Goal: Navigation & Orientation: Find specific page/section

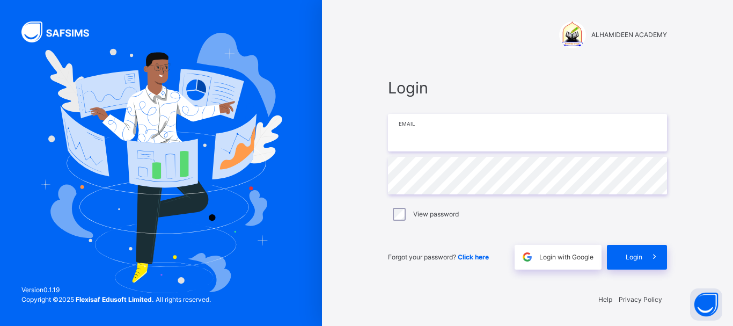
click at [419, 142] on input "email" at bounding box center [527, 133] width 279 height 38
type input "**********"
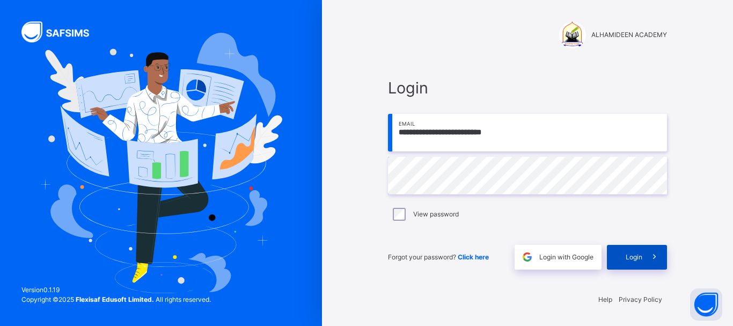
click at [619, 250] on div "Login" at bounding box center [637, 257] width 60 height 25
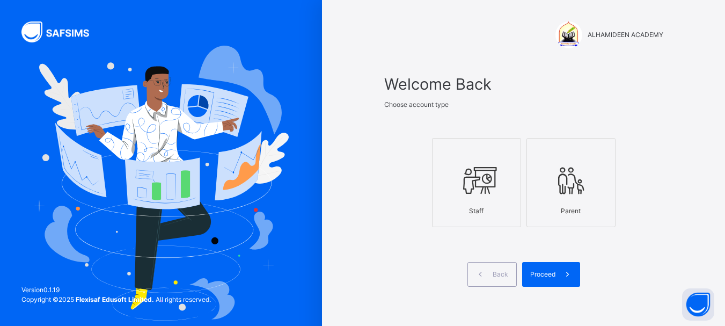
click at [495, 194] on icon at bounding box center [477, 180] width 38 height 40
click at [544, 273] on span "Proceed" at bounding box center [542, 274] width 25 height 10
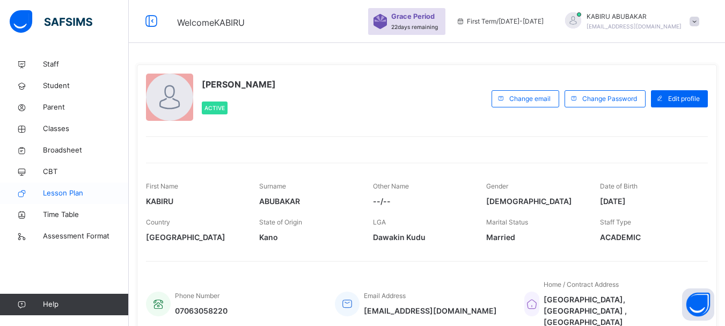
click at [75, 195] on span "Lesson Plan" at bounding box center [86, 193] width 86 height 11
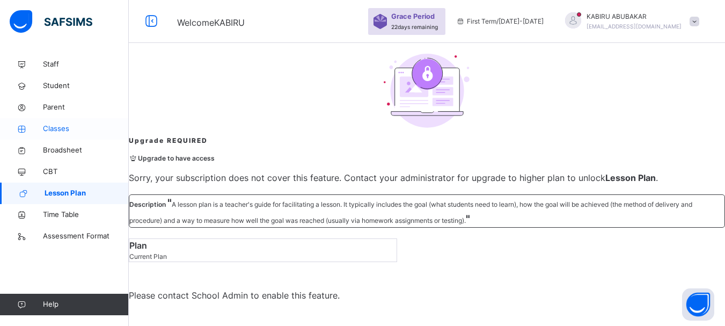
click at [62, 132] on span "Classes" at bounding box center [86, 128] width 86 height 11
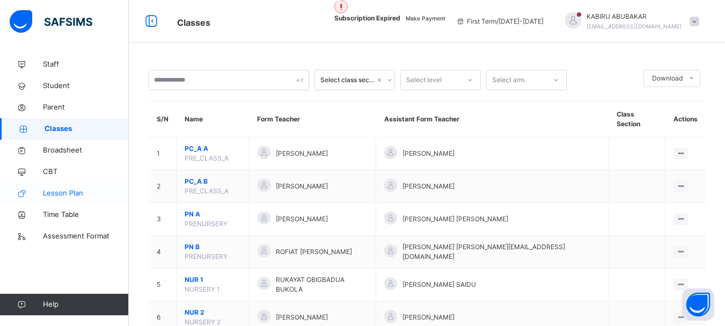
click at [61, 196] on span "Lesson Plan" at bounding box center [86, 193] width 86 height 11
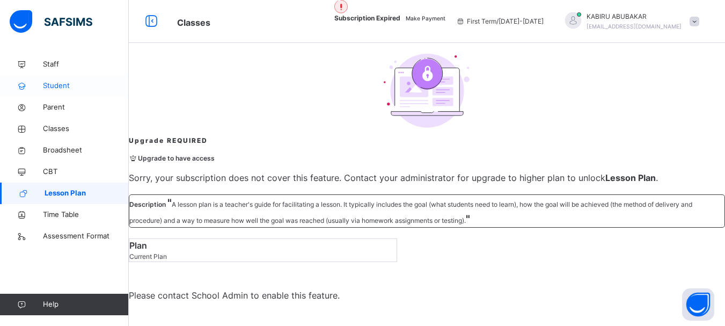
click at [59, 84] on span "Student" at bounding box center [86, 85] width 86 height 11
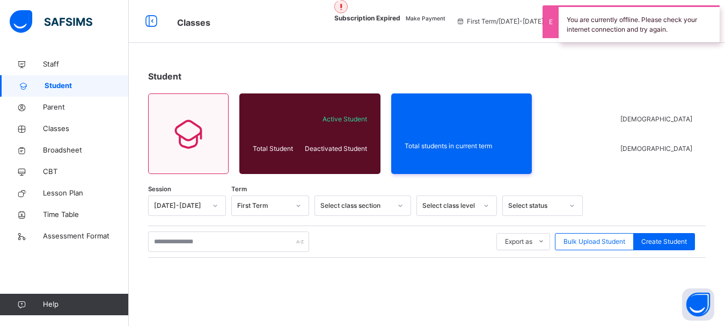
scroll to position [152, 0]
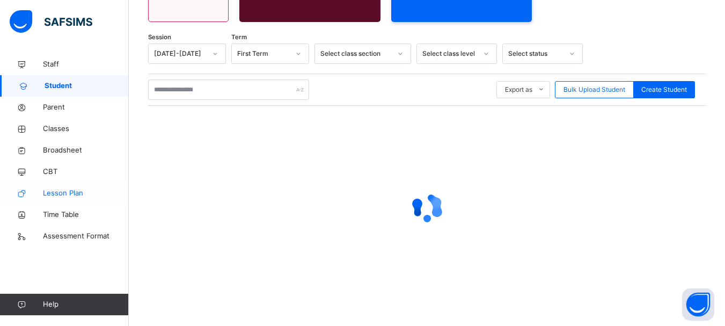
click at [65, 194] on span "Lesson Plan" at bounding box center [86, 193] width 86 height 11
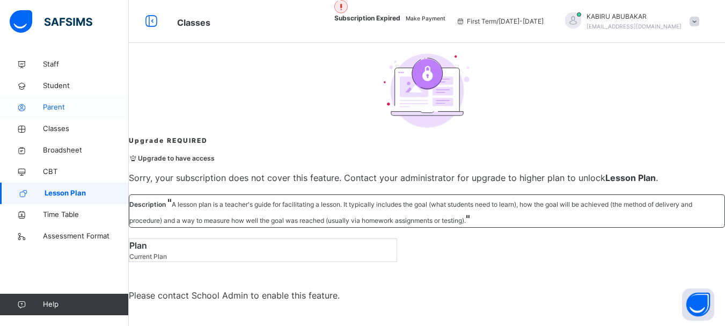
click at [67, 109] on span "Parent" at bounding box center [86, 107] width 86 height 11
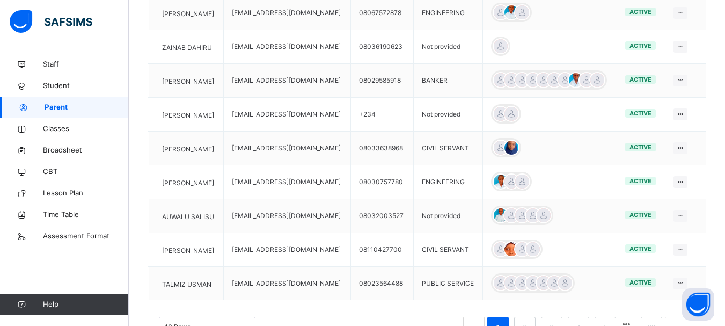
scroll to position [367, 0]
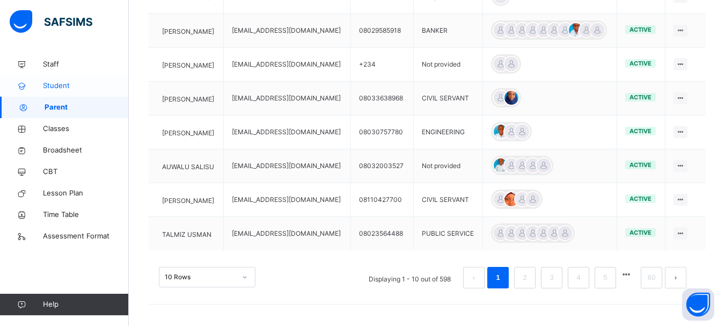
click at [71, 84] on span "Student" at bounding box center [86, 85] width 86 height 11
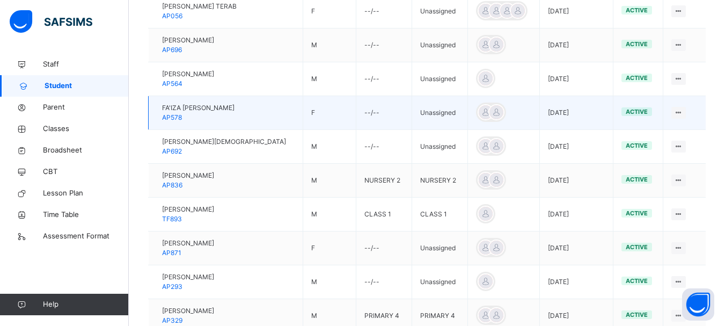
scroll to position [372, 0]
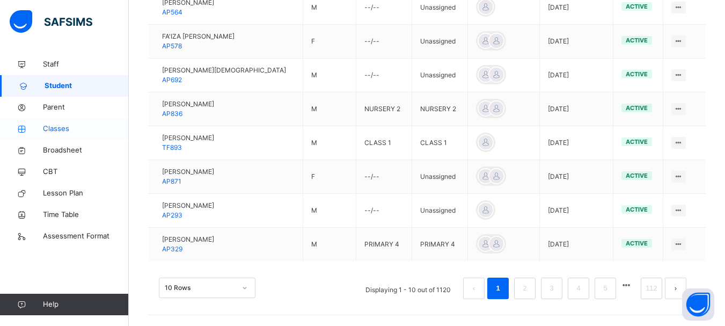
click at [67, 128] on span "Classes" at bounding box center [86, 128] width 86 height 11
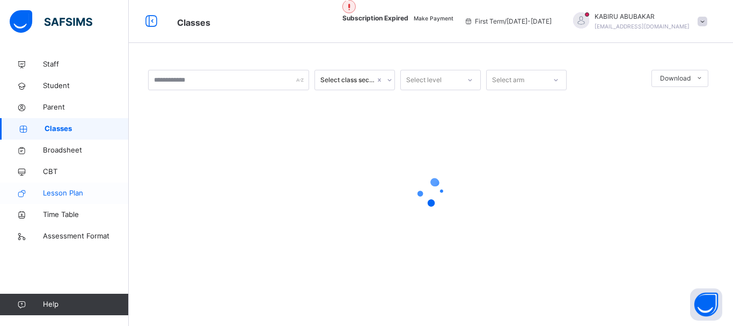
click at [69, 195] on span "Lesson Plan" at bounding box center [86, 193] width 86 height 11
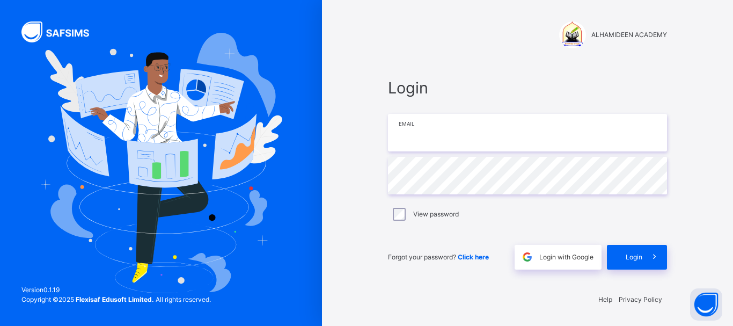
click at [462, 139] on input "email" at bounding box center [527, 133] width 279 height 38
click at [421, 137] on input "email" at bounding box center [527, 133] width 279 height 38
click at [405, 137] on input "email" at bounding box center [527, 133] width 279 height 38
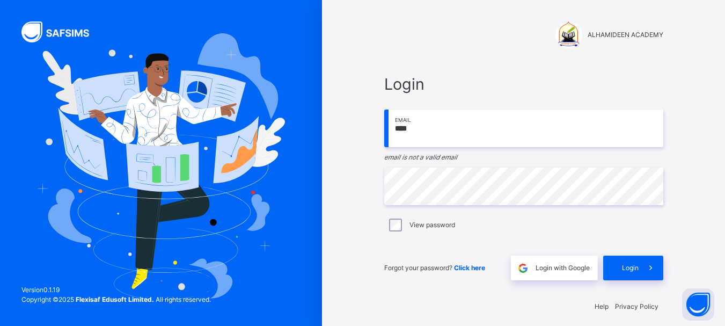
type input "**********"
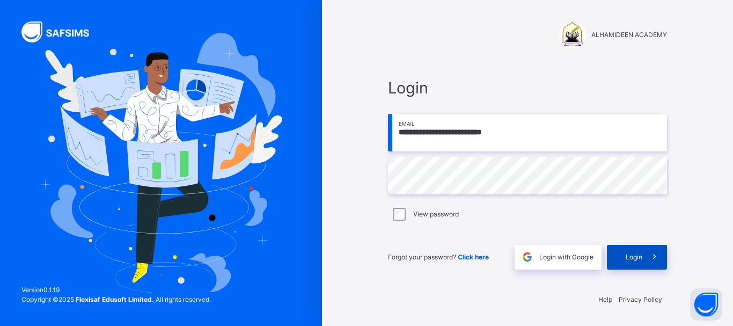
click at [627, 258] on span "Login" at bounding box center [634, 257] width 17 height 10
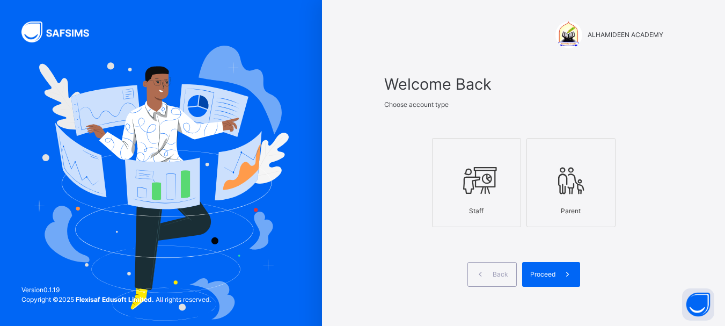
click at [501, 183] on div at bounding box center [476, 180] width 77 height 41
click at [548, 276] on span "Proceed" at bounding box center [542, 274] width 25 height 10
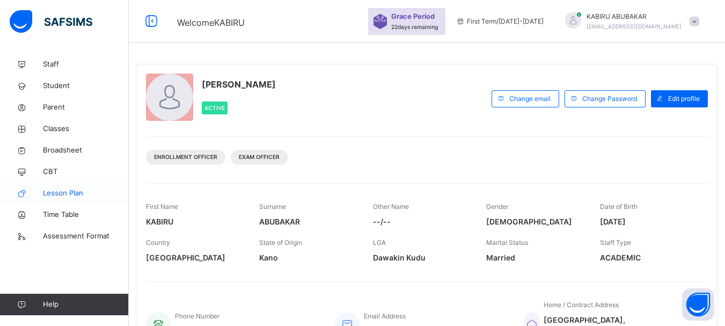
click at [55, 195] on span "Lesson Plan" at bounding box center [86, 193] width 86 height 11
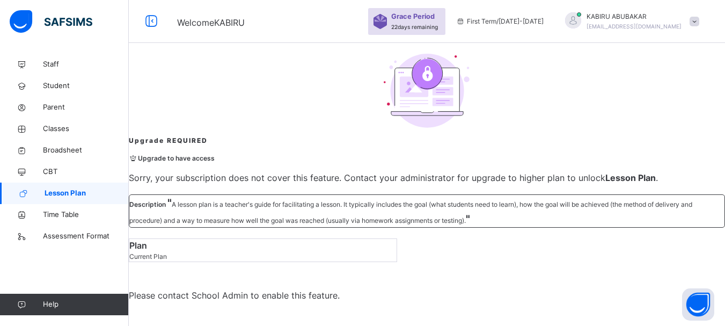
scroll to position [30, 0]
click at [49, 88] on span "Student" at bounding box center [86, 85] width 86 height 11
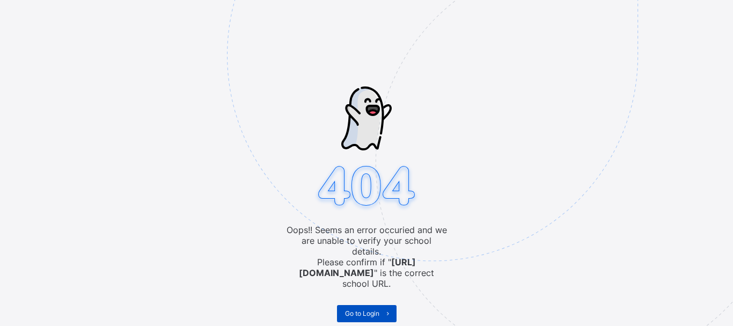
click at [364, 309] on span "Go to Login" at bounding box center [362, 313] width 34 height 8
